Goal: Information Seeking & Learning: Learn about a topic

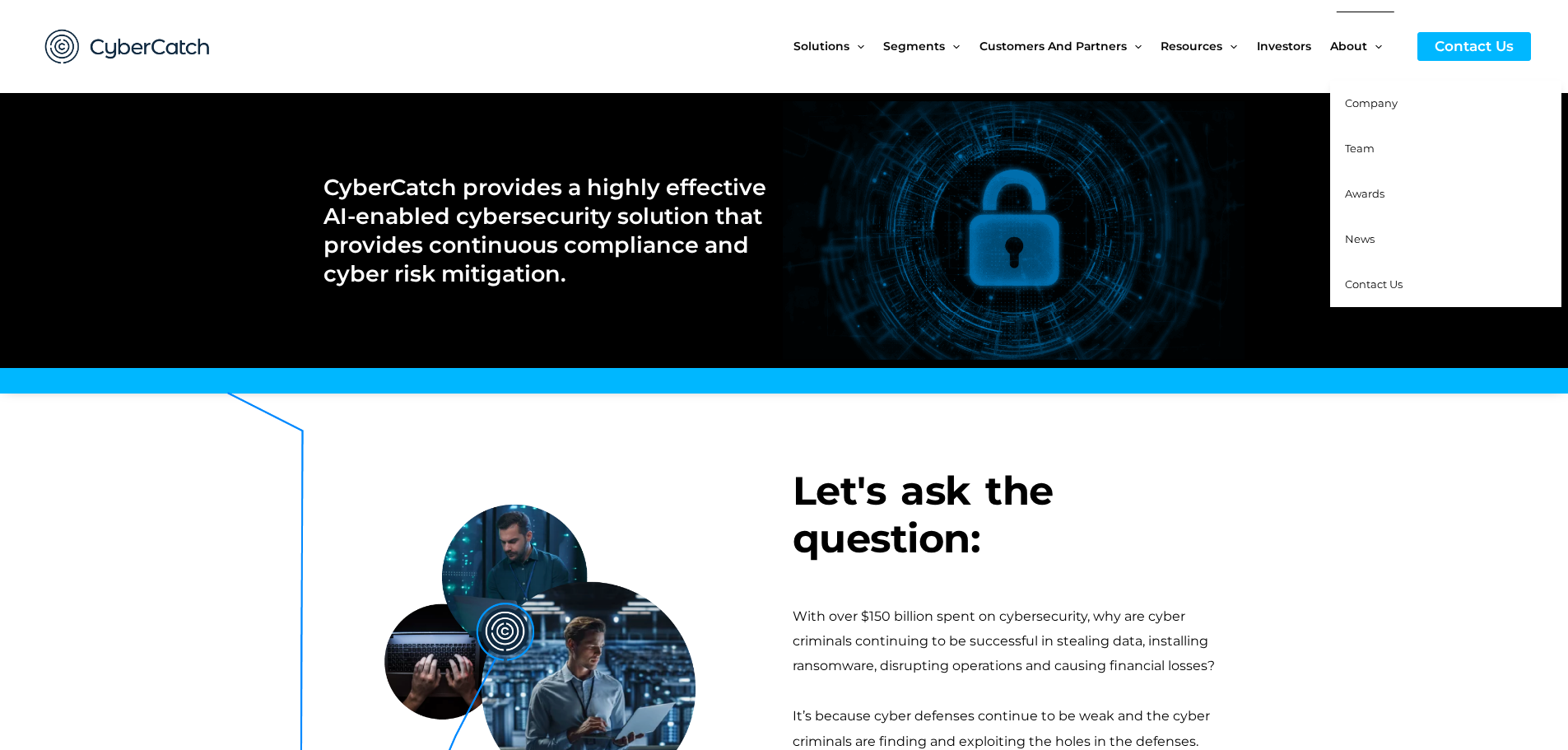
click at [1356, 94] on link "Company" at bounding box center [1445, 104] width 231 height 45
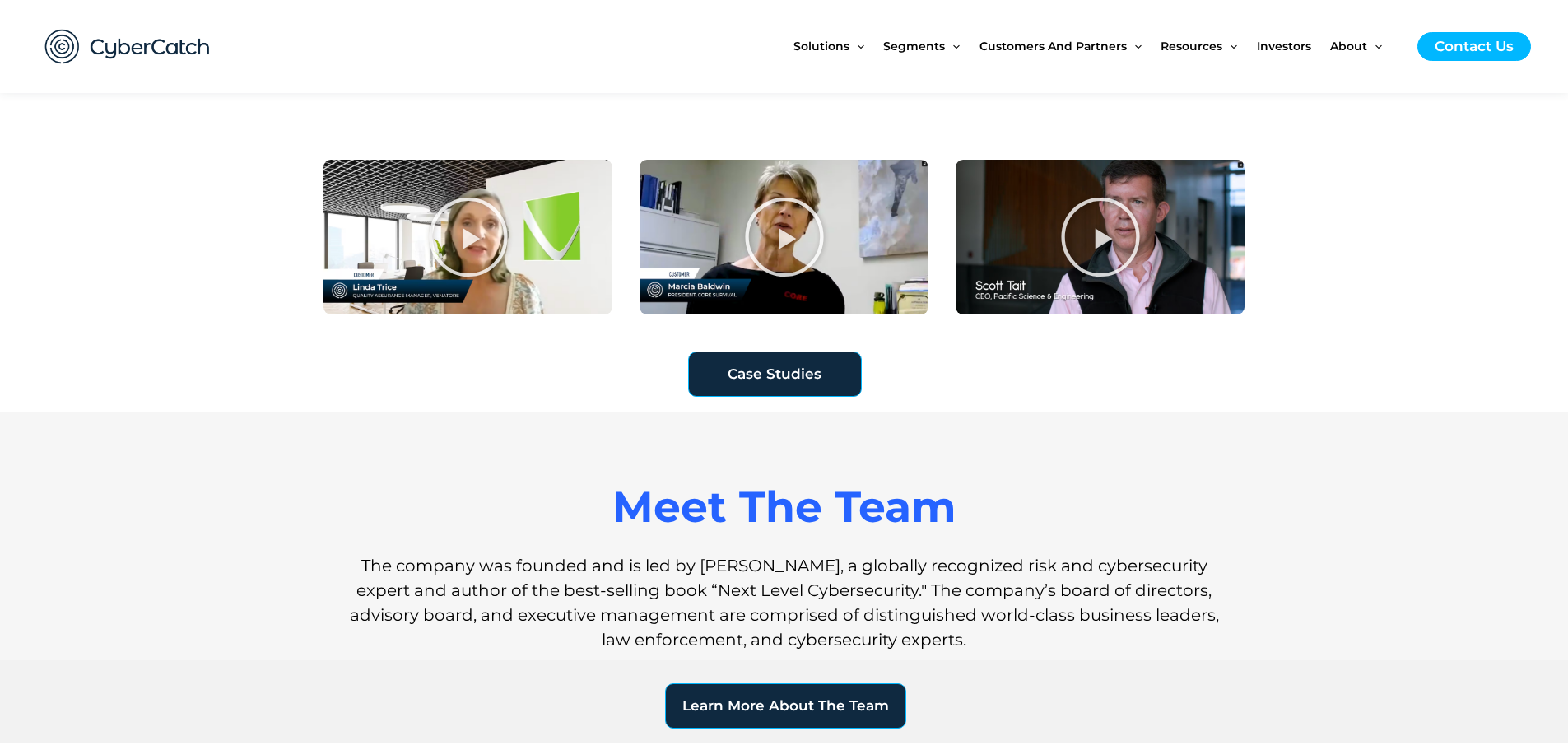
scroll to position [1153, 0]
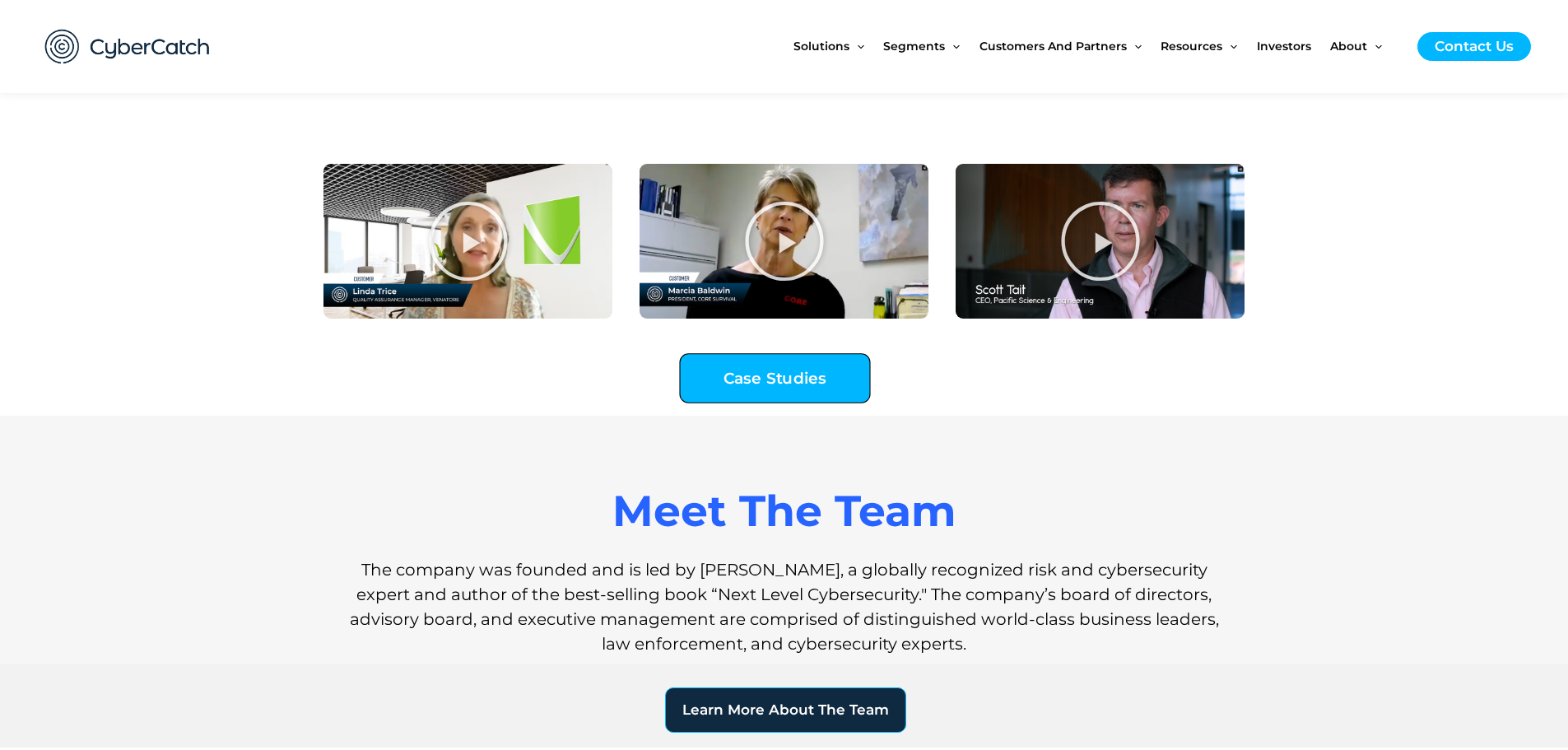
click at [759, 396] on link "Case Studies" at bounding box center [774, 379] width 191 height 51
click at [1106, 253] on icon "Screenshot 2023-03-25 at 11.47.53 PM copy" at bounding box center [1100, 242] width 82 height 82
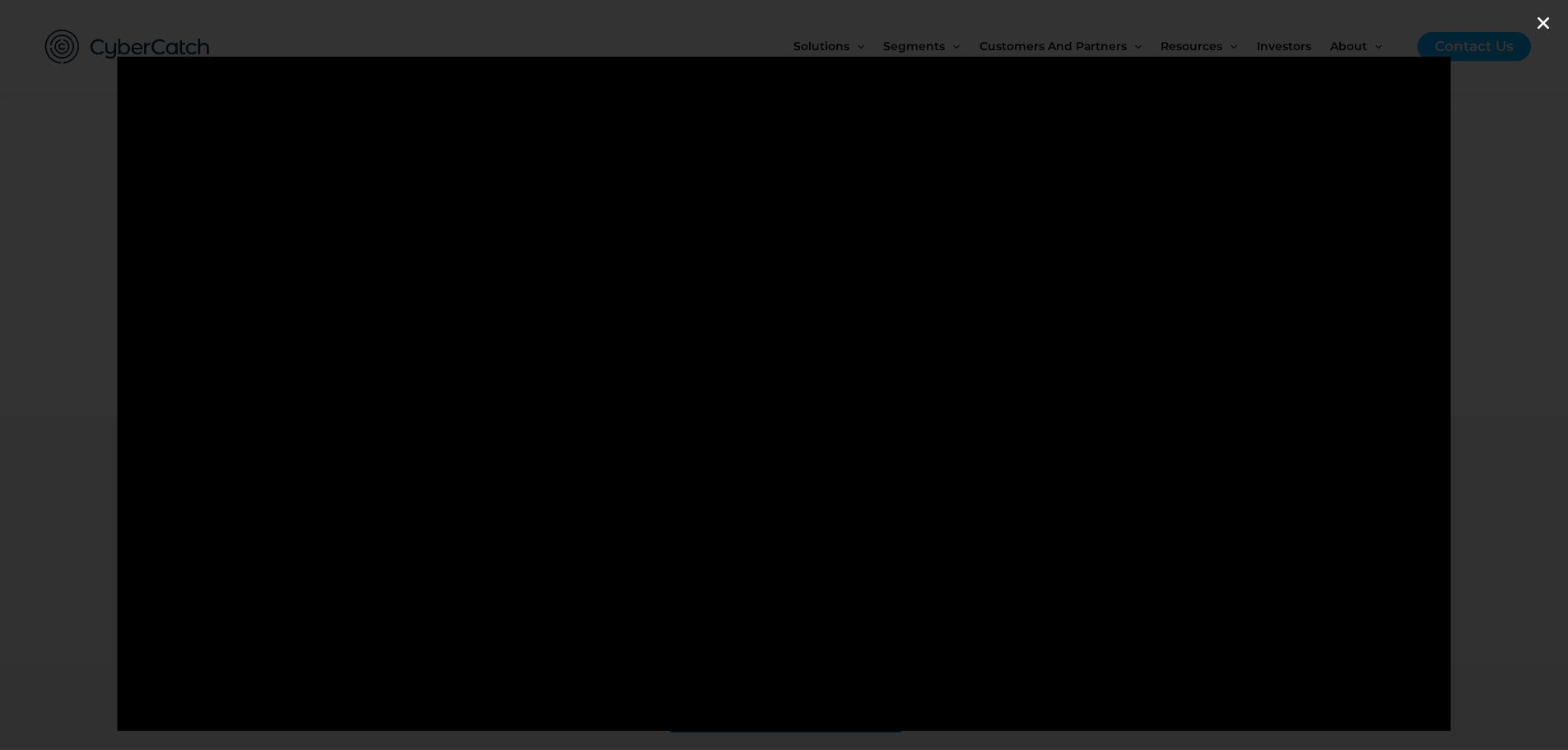
click at [1545, 29] on icon "Close (Esc)" at bounding box center [1544, 24] width 17 height 17
